Goal: Transaction & Acquisition: Obtain resource

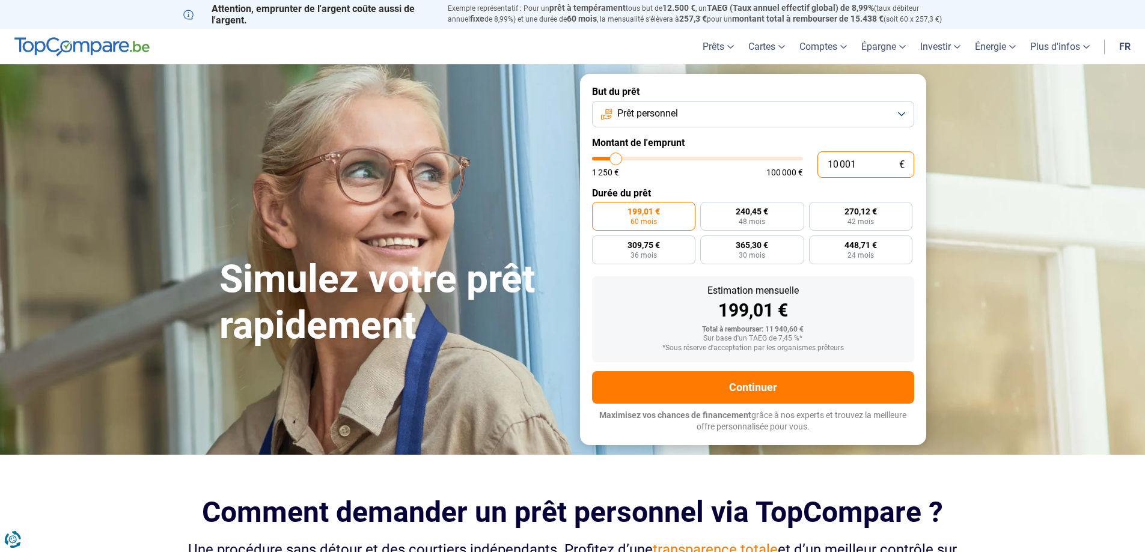
click at [864, 165] on input "10 001" at bounding box center [865, 164] width 97 height 26
type input "1 000"
type input "1250"
type input "100"
type input "1250"
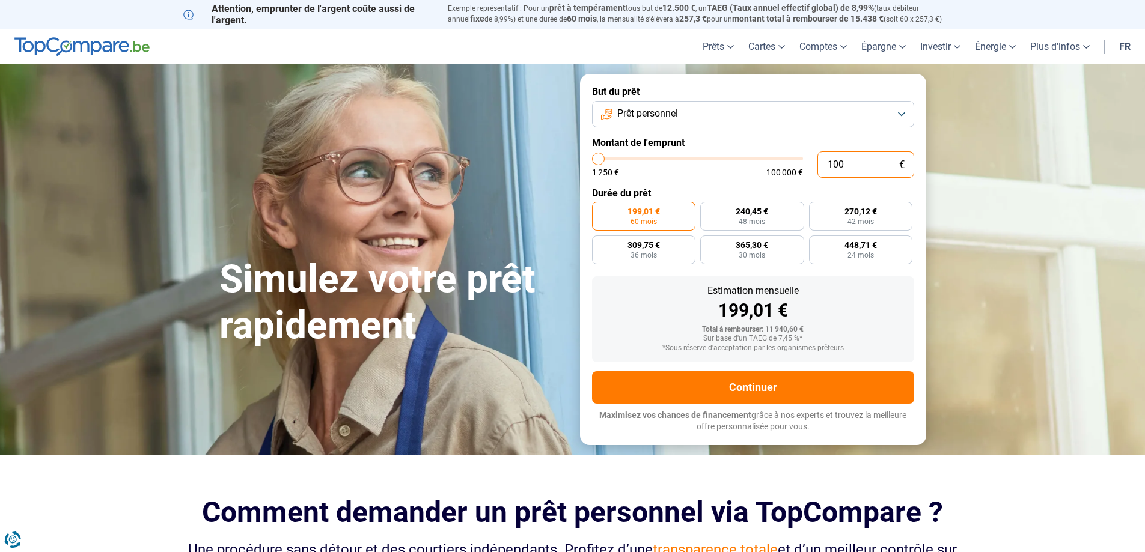
type input "10"
type input "1250"
type input "1"
type input "1250"
type input "18"
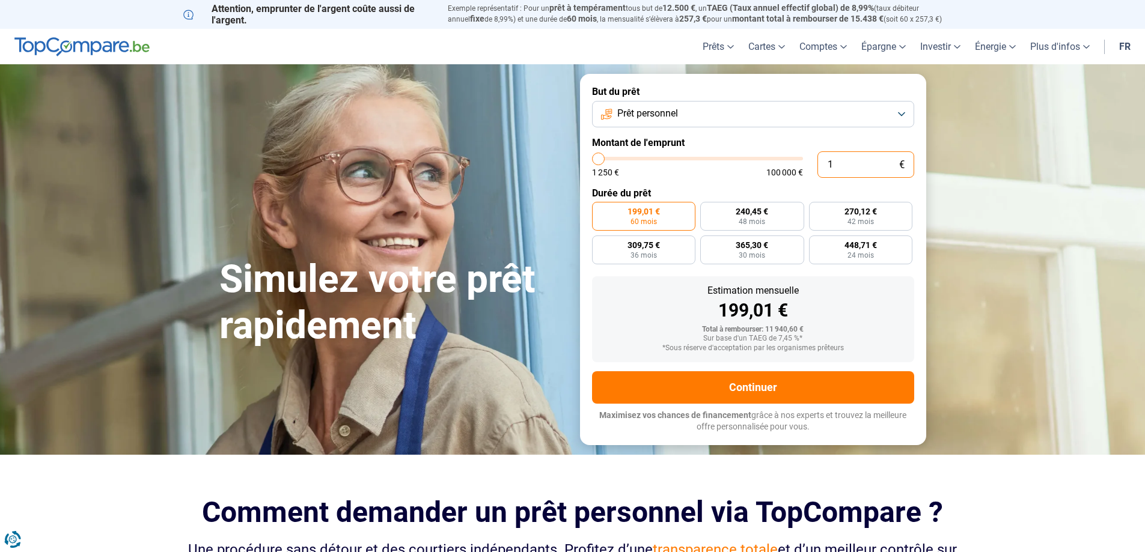
type input "1250"
type input "180"
type input "1250"
type input "1 800"
type input "1750"
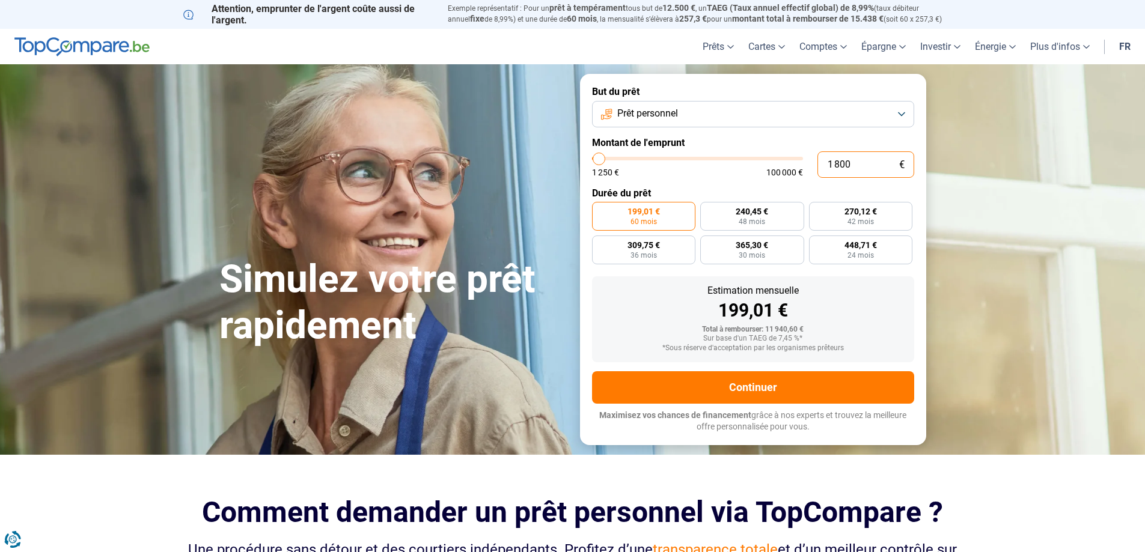
type input "18 000"
type input "18000"
radio input "false"
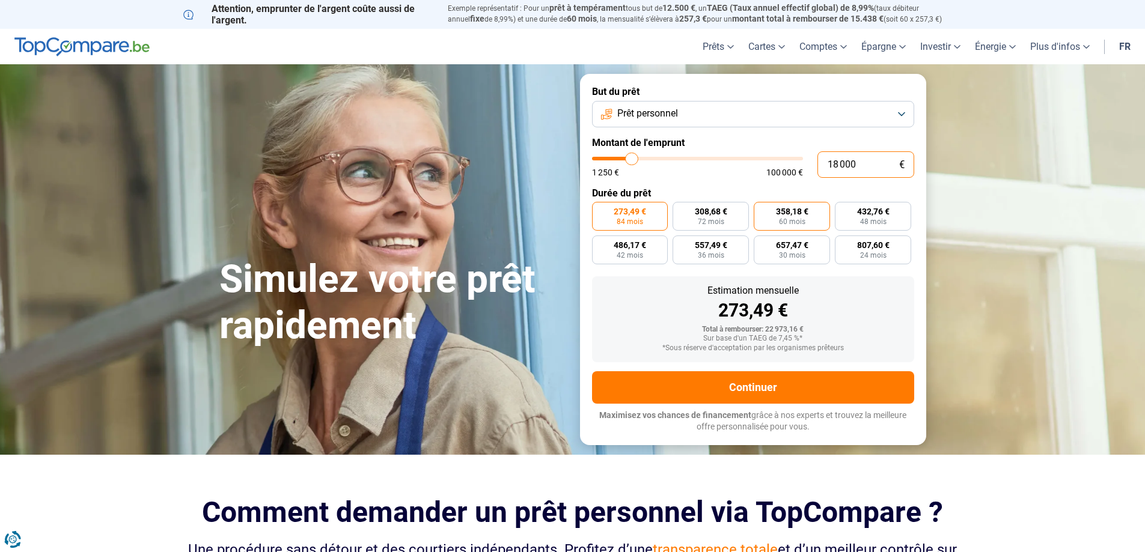
type input "18 000"
click at [787, 214] on span "358,18 €" at bounding box center [792, 211] width 32 height 8
click at [762, 210] on input "358,18 € 60 mois" at bounding box center [758, 206] width 8 height 8
radio input "true"
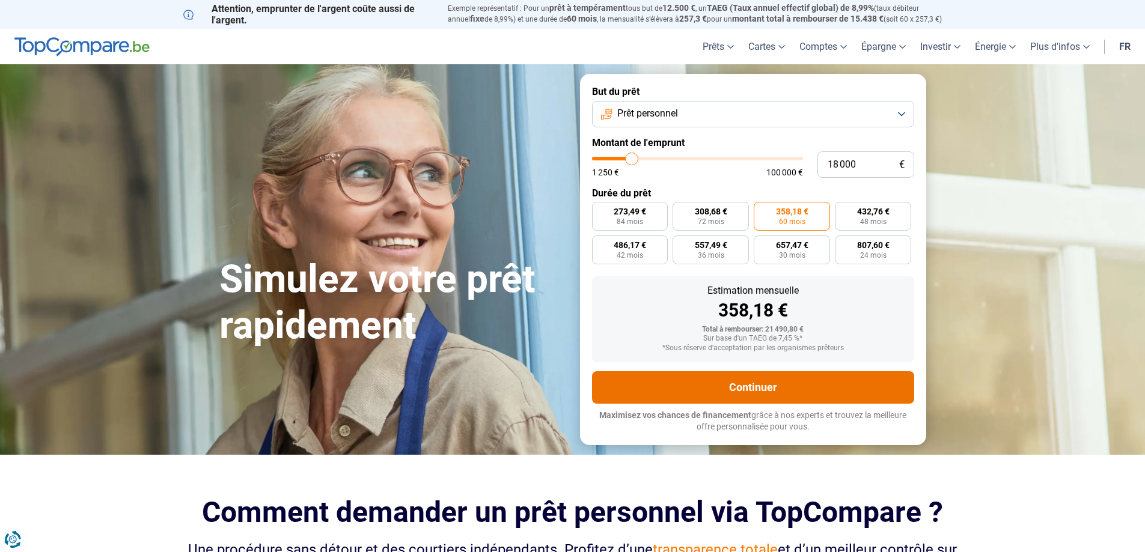
click at [768, 392] on button "Continuer" at bounding box center [753, 387] width 322 height 32
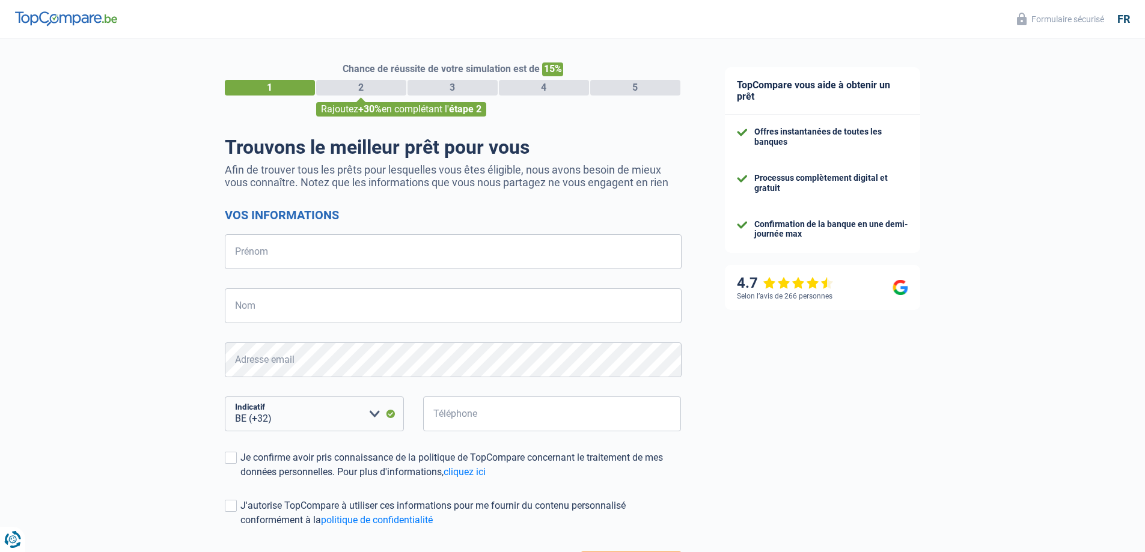
select select "32"
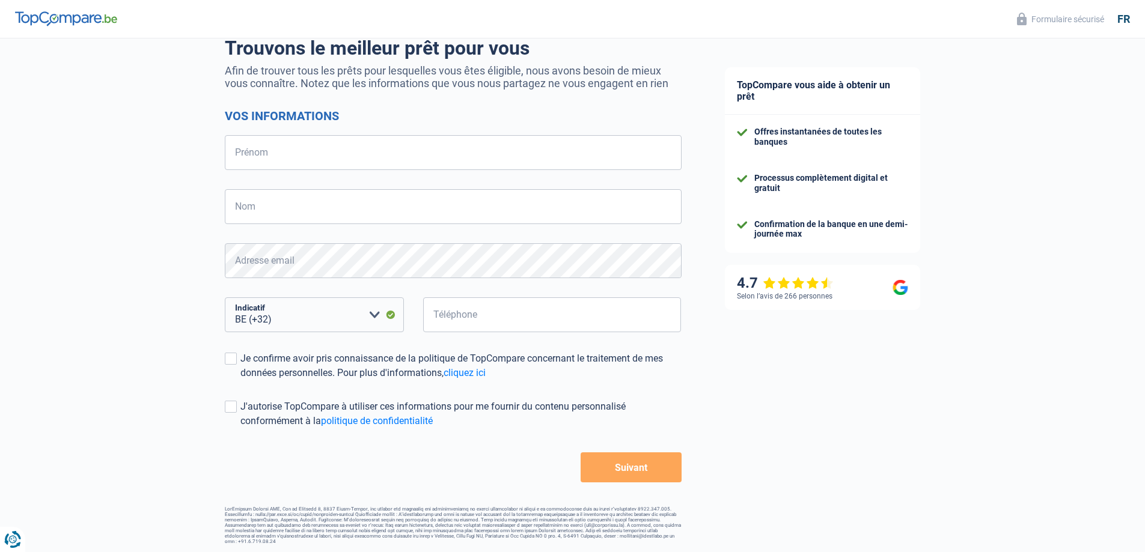
scroll to position [100, 0]
